Goal: Leave review/rating: Share an evaluation or opinion about a product, service, or content

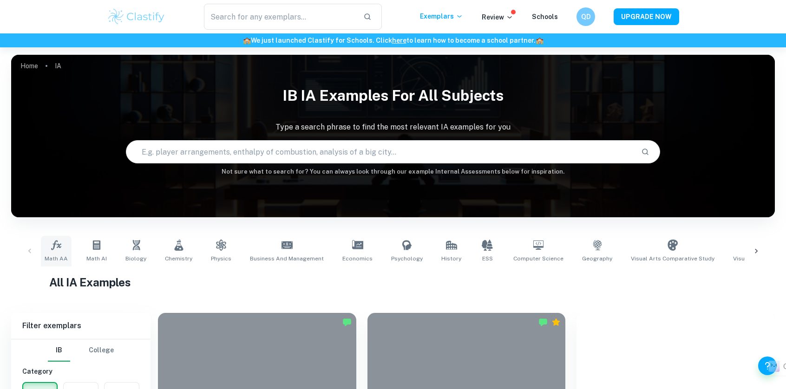
click at [60, 248] on icon at bounding box center [56, 245] width 10 height 10
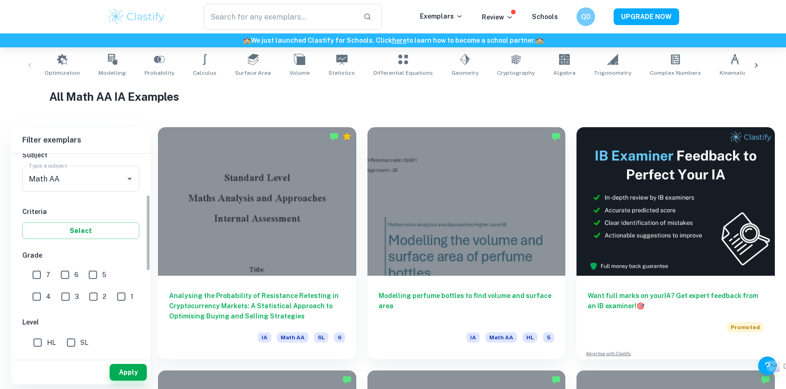
scroll to position [139, 0]
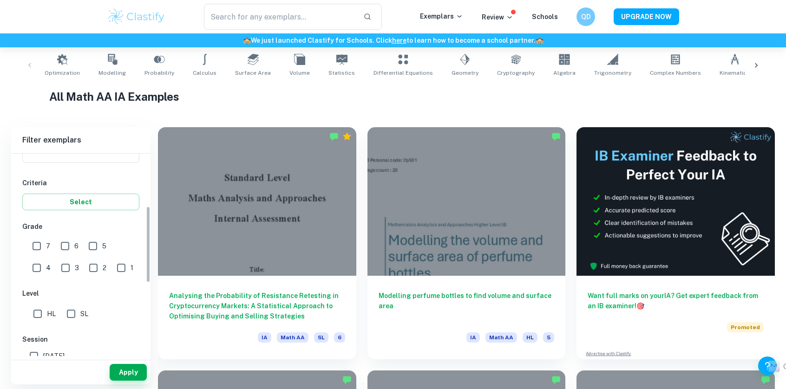
click at [37, 248] on input "7" at bounding box center [36, 246] width 19 height 19
checkbox input "true"
click at [72, 248] on input "6" at bounding box center [65, 246] width 19 height 19
checkbox input "true"
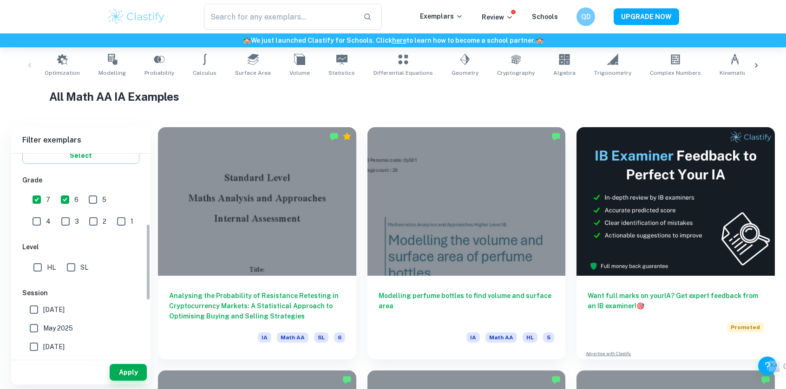
click at [72, 270] on input "SL" at bounding box center [71, 267] width 19 height 19
checkbox input "true"
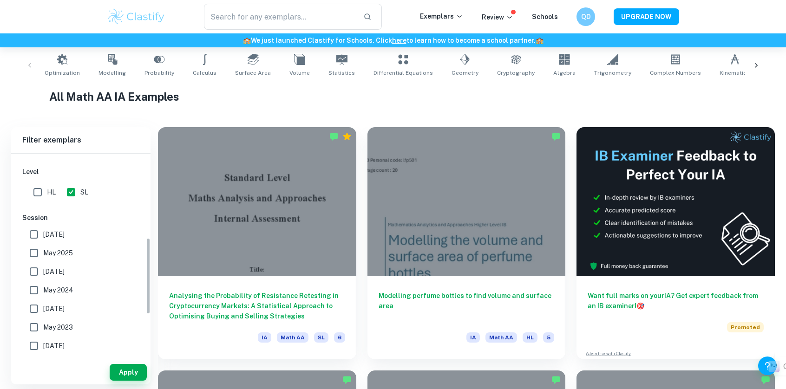
scroll to position [279, 0]
click at [141, 372] on button "Apply" at bounding box center [128, 372] width 37 height 17
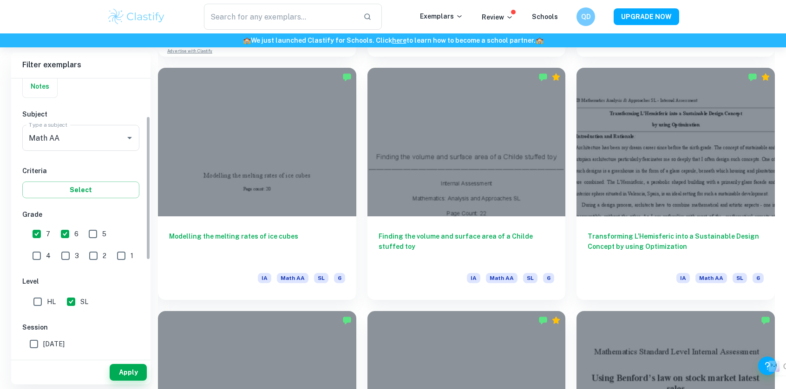
scroll to position [72, 0]
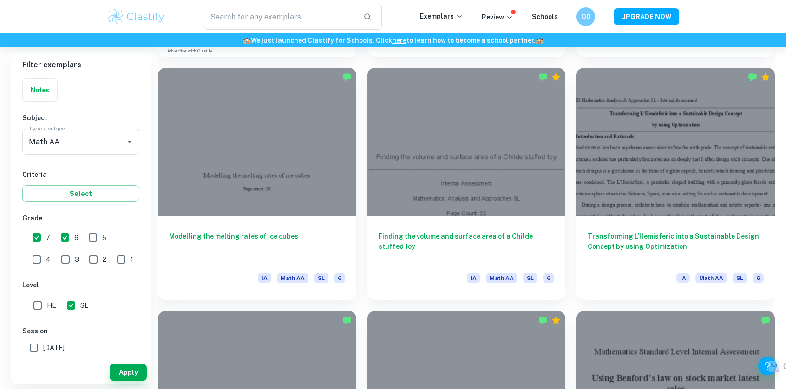
click at [74, 241] on span "6" at bounding box center [76, 238] width 4 height 10
click at [74, 241] on input "6" at bounding box center [65, 238] width 19 height 19
checkbox input "false"
click at [137, 378] on button "Apply" at bounding box center [128, 372] width 37 height 17
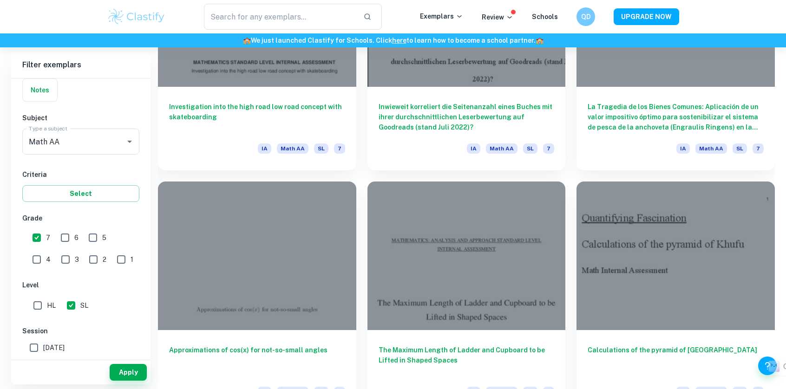
scroll to position [1393, 0]
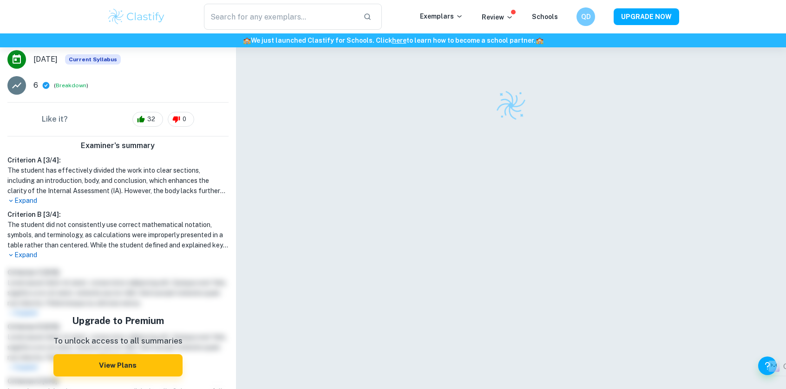
scroll to position [205, 0]
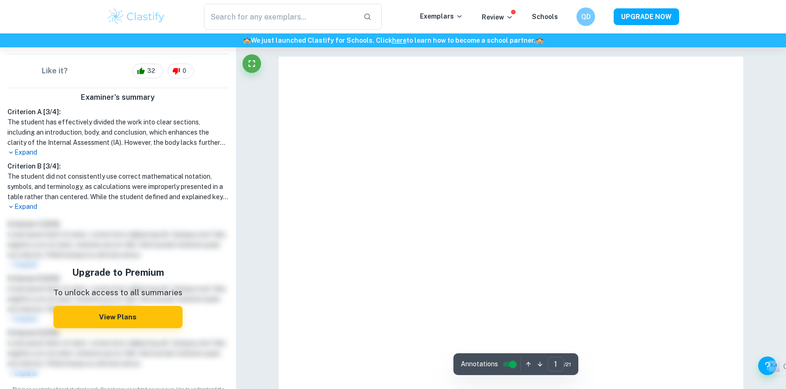
click at [26, 202] on p "Expand" at bounding box center [117, 207] width 221 height 10
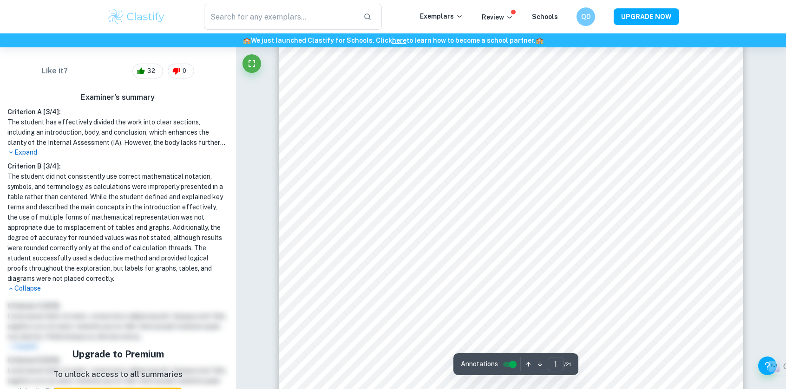
scroll to position [46, 0]
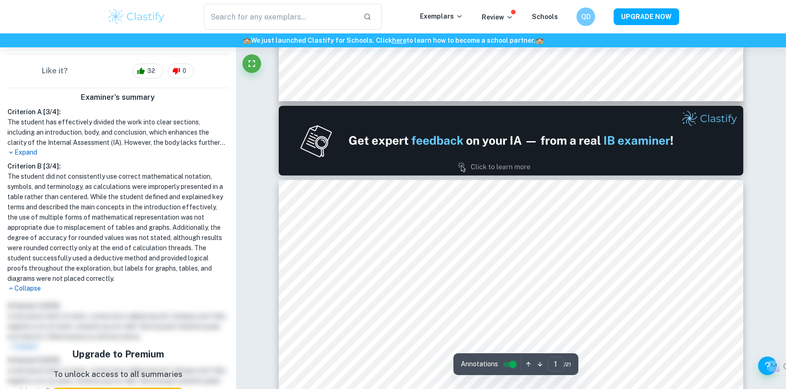
type input "2"
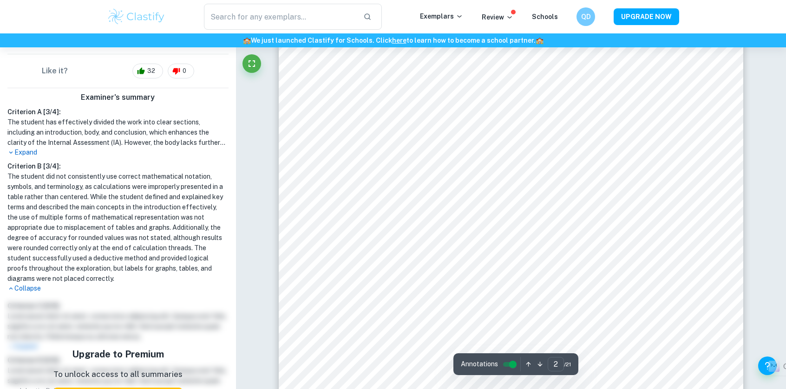
scroll to position [883, 0]
